Goal: Contribute content

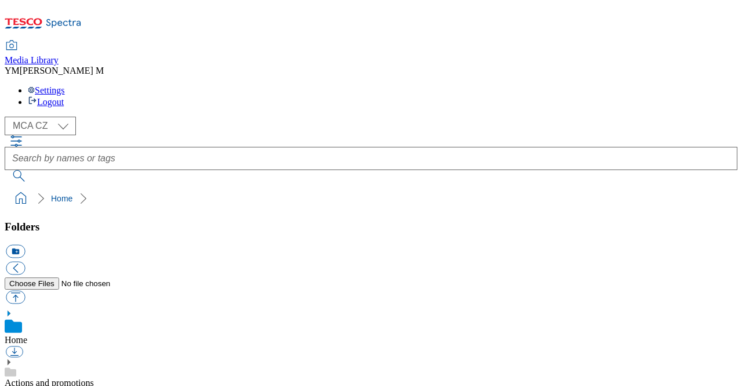
scroll to position [49, 0]
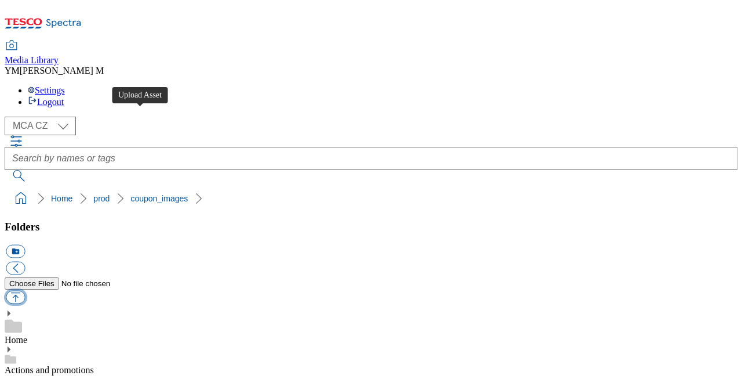
click at [25, 291] on button "button" at bounding box center [15, 297] width 19 height 13
type input "C:\fakepath\S33_1101_T.jpg"
click at [25, 291] on button "button" at bounding box center [15, 297] width 19 height 13
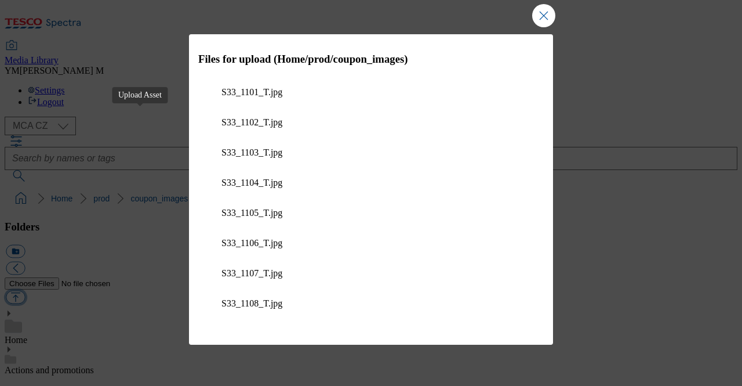
scroll to position [86, 0]
